Goal: Task Accomplishment & Management: Manage account settings

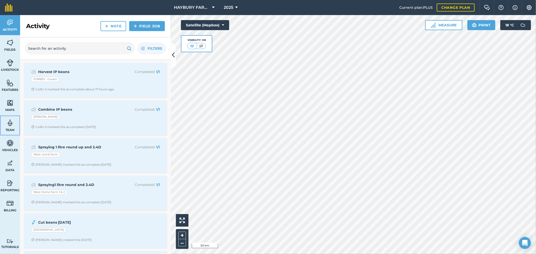
click at [8, 127] on link "Team" at bounding box center [10, 126] width 20 height 20
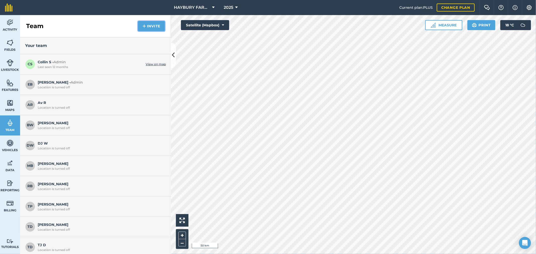
click at [152, 25] on button "Invite" at bounding box center [151, 26] width 27 height 10
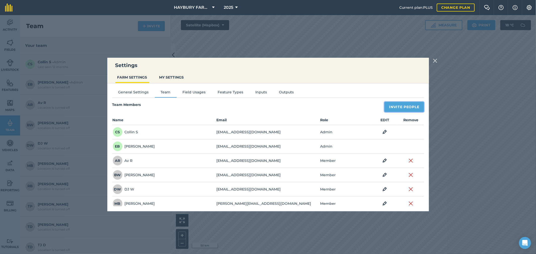
click at [394, 106] on button "Invite People" at bounding box center [404, 107] width 39 height 10
select select "MEMBER"
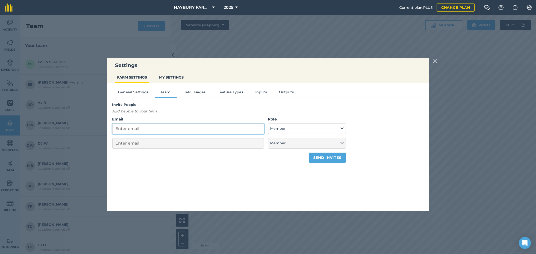
click at [134, 126] on input "Email" at bounding box center [188, 129] width 152 height 11
paste input "[PERSON_NAME][EMAIL_ADDRESS][DOMAIN_NAME]"
type input "[PERSON_NAME][EMAIL_ADDRESS][DOMAIN_NAME]"
select select "MEMBER"
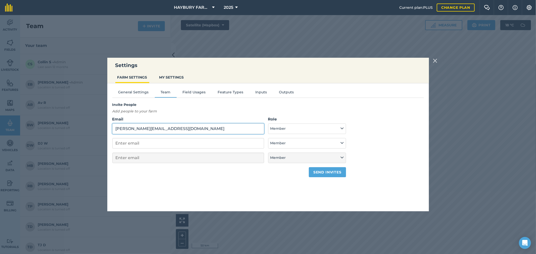
type input "[PERSON_NAME][EMAIL_ADDRESS][DOMAIN_NAME]"
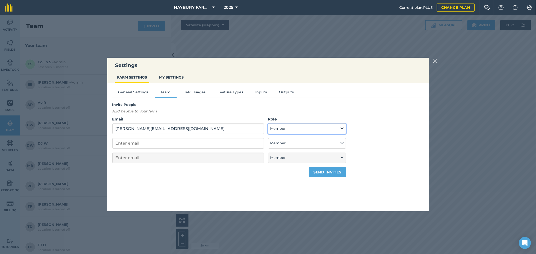
click at [291, 131] on button "Member" at bounding box center [307, 129] width 78 height 11
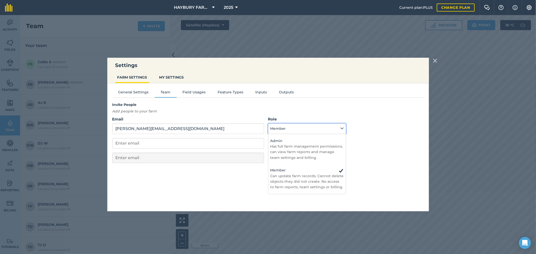
click at [301, 129] on button "Member" at bounding box center [307, 129] width 78 height 11
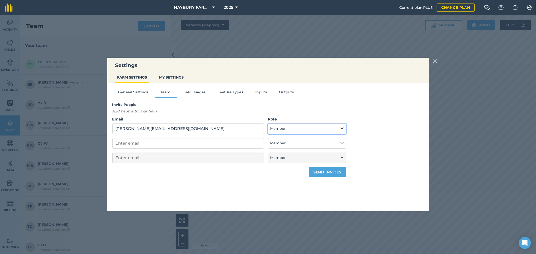
click at [301, 130] on button "Member" at bounding box center [307, 129] width 78 height 11
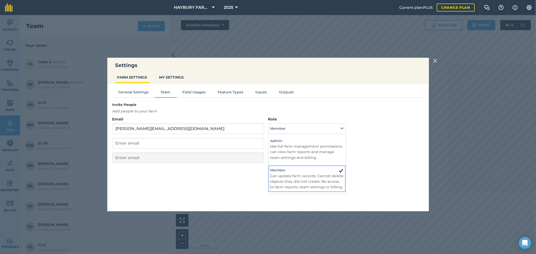
click at [305, 180] on p "Can update farm records. Cannot delete objects they did not create. No access t…" at bounding box center [307, 182] width 73 height 17
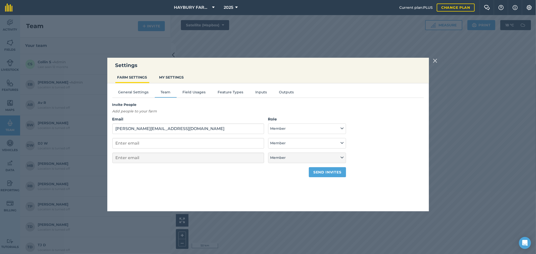
click at [255, 196] on div "General Settings Team Field Usages Feature Types Inputs Outputs Invite People A…" at bounding box center [268, 144] width 322 height 123
click at [324, 171] on button "Send invites" at bounding box center [327, 172] width 37 height 10
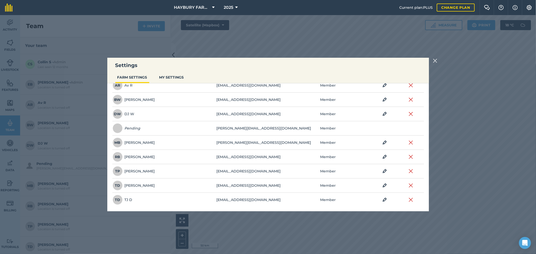
scroll to position [76, 0]
click at [161, 128] on td "Pending" at bounding box center [164, 128] width 104 height 14
click at [130, 127] on em "Pending" at bounding box center [133, 128] width 16 height 6
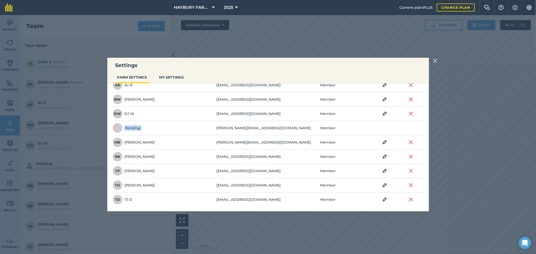
click at [137, 127] on em "Pending" at bounding box center [133, 128] width 16 height 6
click at [222, 127] on td "[PERSON_NAME][EMAIL_ADDRESS][DOMAIN_NAME]" at bounding box center [268, 128] width 104 height 14
click at [135, 126] on em "Pending" at bounding box center [133, 128] width 16 height 6
click at [220, 126] on td "[PERSON_NAME][EMAIL_ADDRESS][DOMAIN_NAME]" at bounding box center [268, 128] width 104 height 14
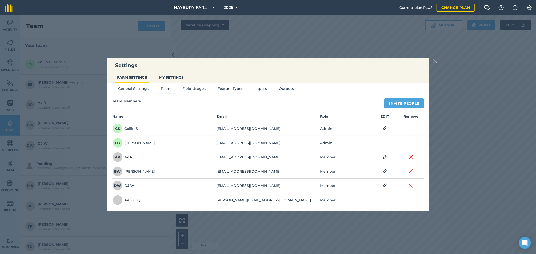
scroll to position [0, 0]
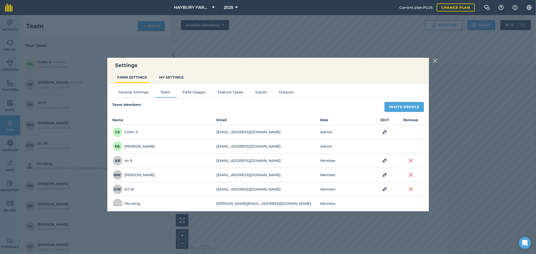
click at [434, 60] on img at bounding box center [435, 61] width 5 height 6
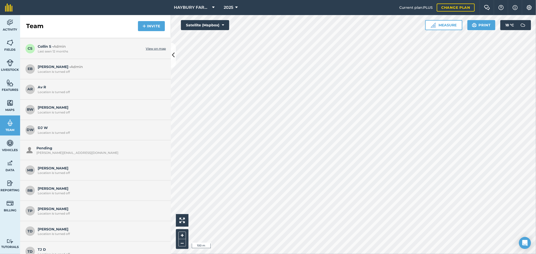
scroll to position [24, 0]
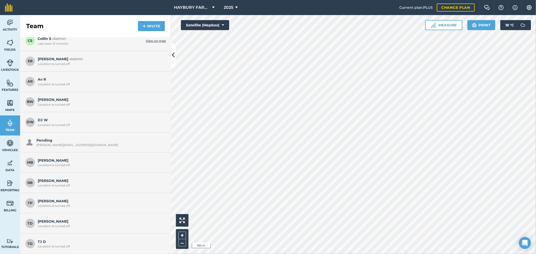
click at [62, 140] on div "Pending [EMAIL_ADDRESS][DOMAIN_NAME]" at bounding box center [99, 143] width 127 height 10
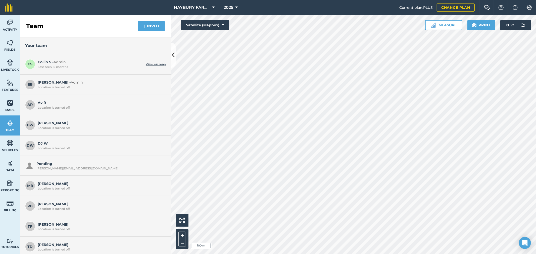
click at [73, 62] on span "Collin S - Admin Last seen 12 months" at bounding box center [91, 64] width 106 height 10
click at [66, 63] on span "Admin" at bounding box center [60, 62] width 12 height 5
click at [51, 65] on div "Last seen 12 months" at bounding box center [91, 67] width 106 height 4
